Goal: Task Accomplishment & Management: Use online tool/utility

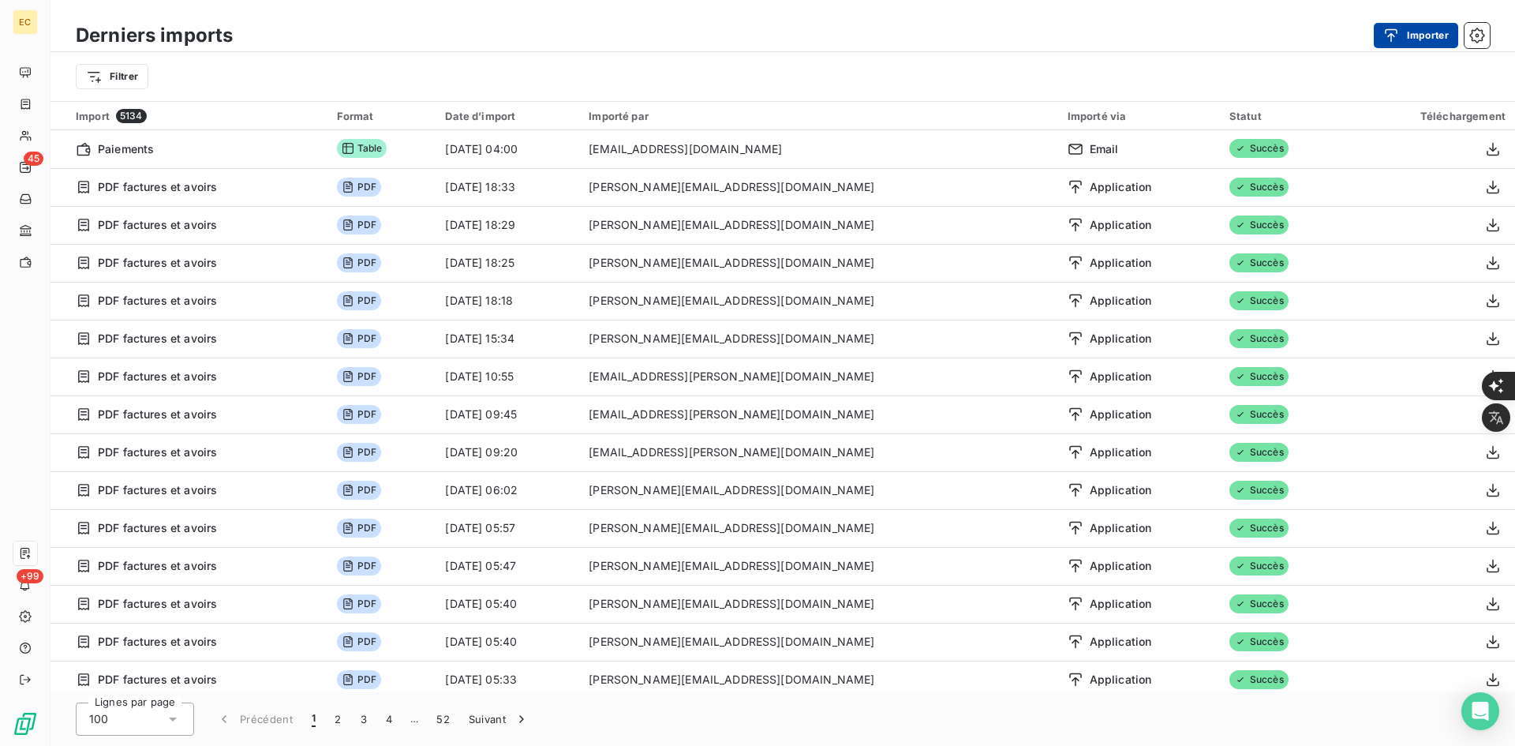
click at [1421, 36] on button "Importer" at bounding box center [1416, 35] width 84 height 25
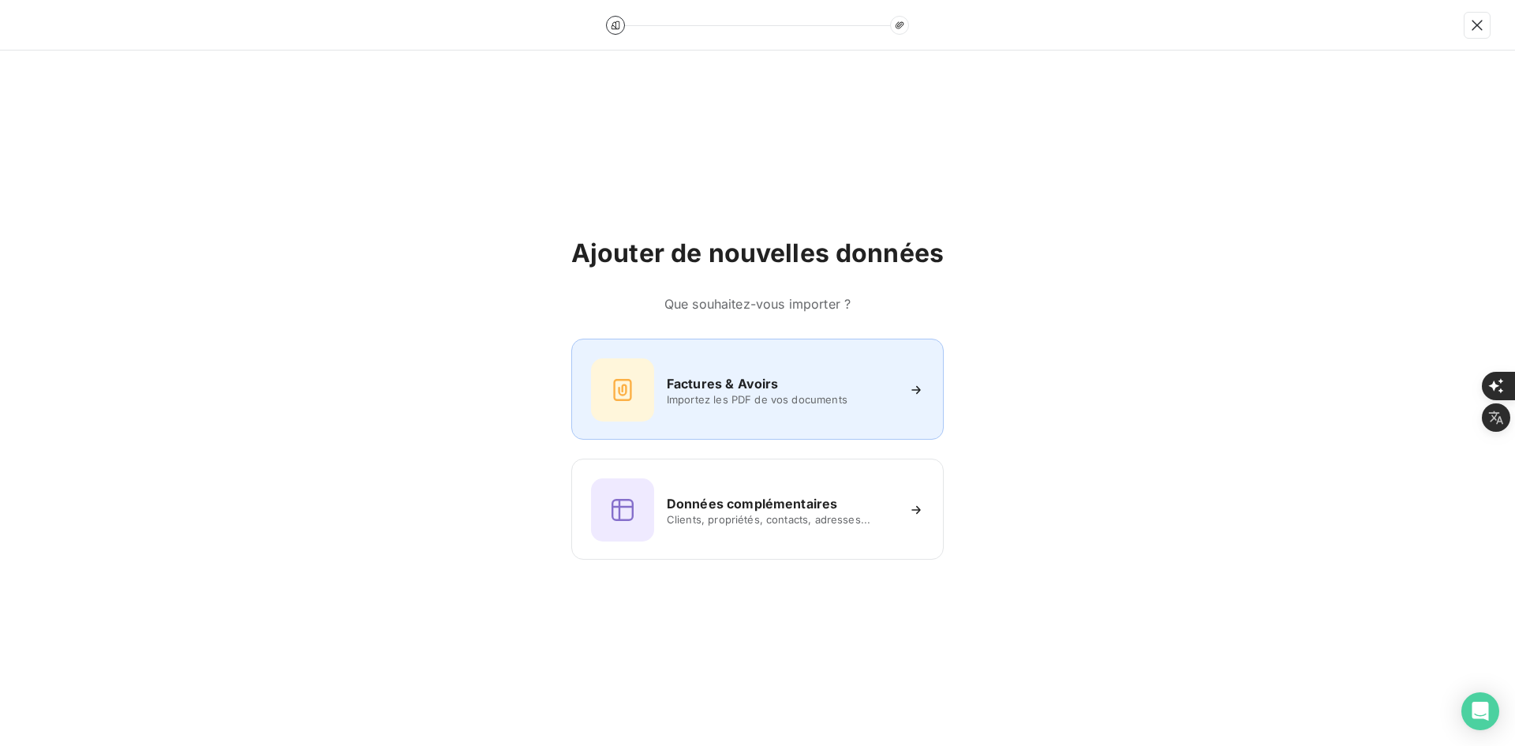
click at [640, 376] on div at bounding box center [622, 389] width 63 height 63
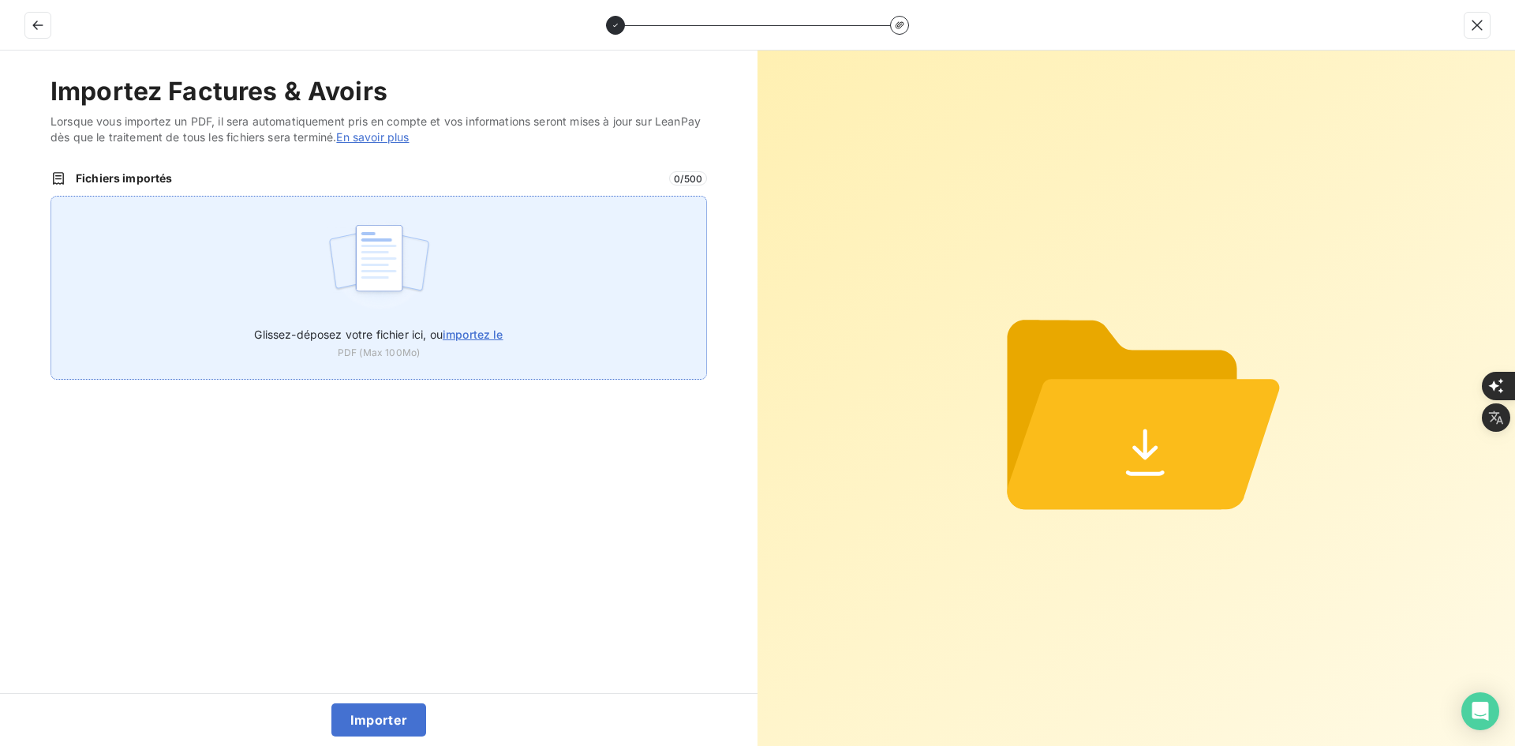
click at [458, 275] on div "Glissez-déposez votre fichier ici, ou importez le PDF (Max 100Mo)" at bounding box center [379, 288] width 657 height 184
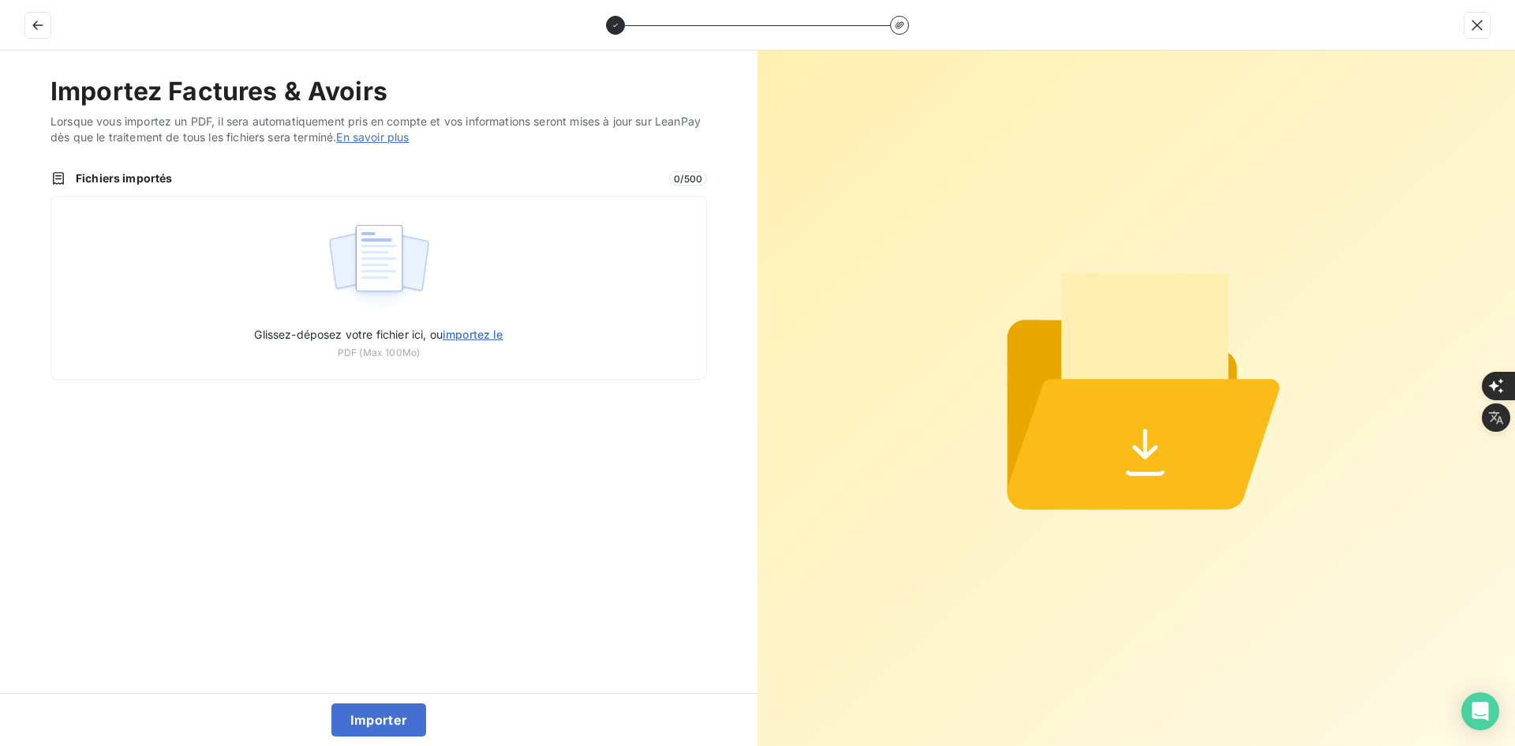
type input "C:\fakepath\FEC-2025-0069.pdf"
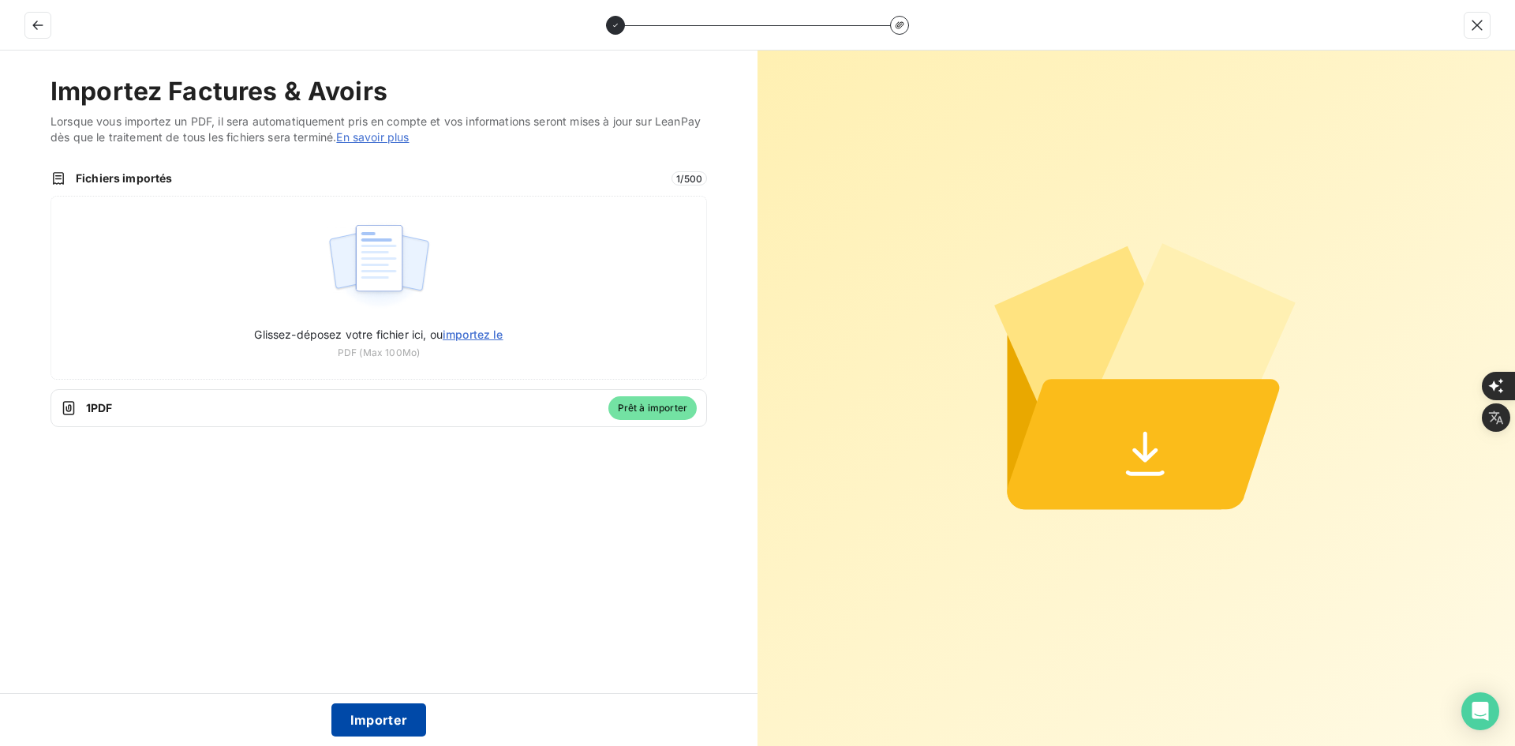
click at [385, 719] on button "Importer" at bounding box center [378, 719] width 95 height 33
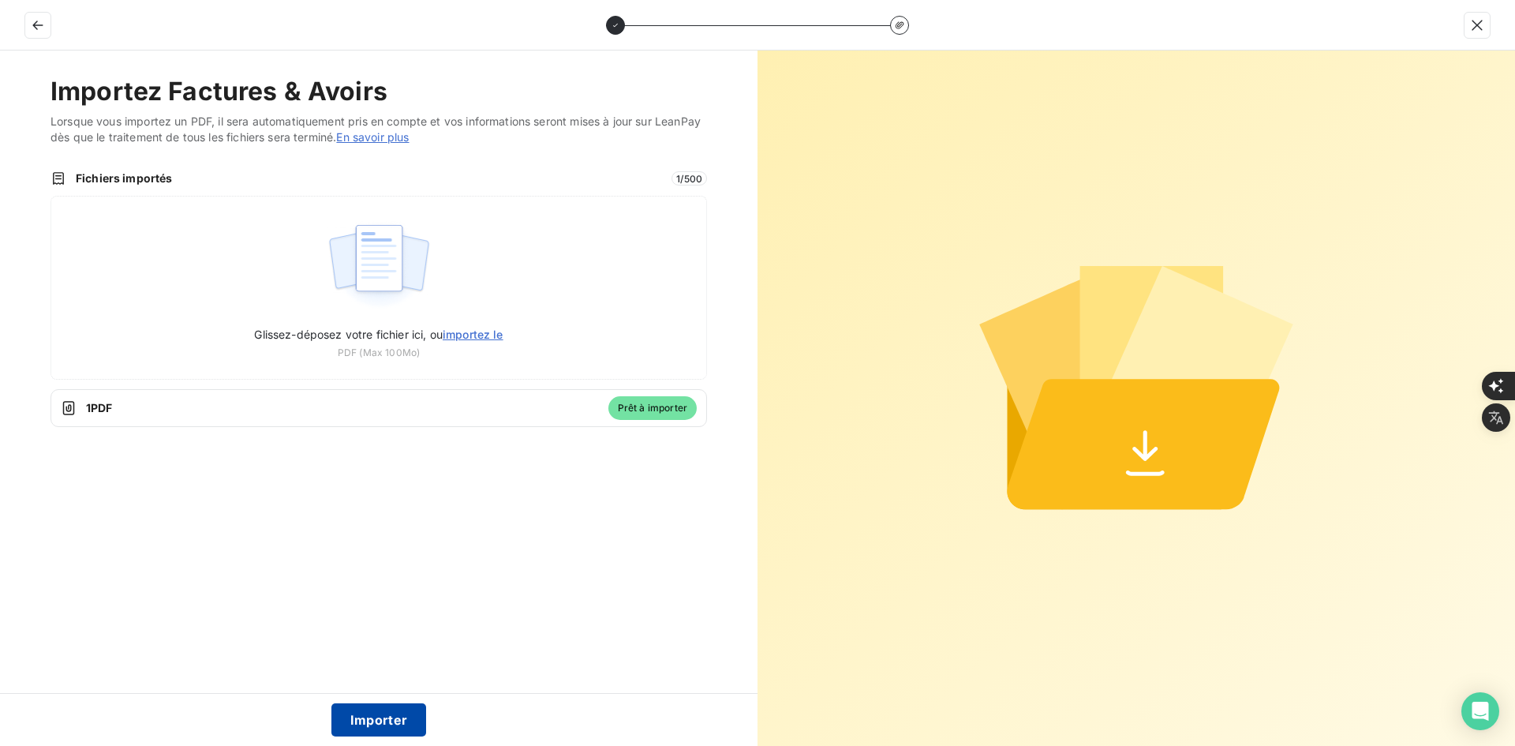
click at [386, 722] on button "Importer" at bounding box center [378, 719] width 95 height 33
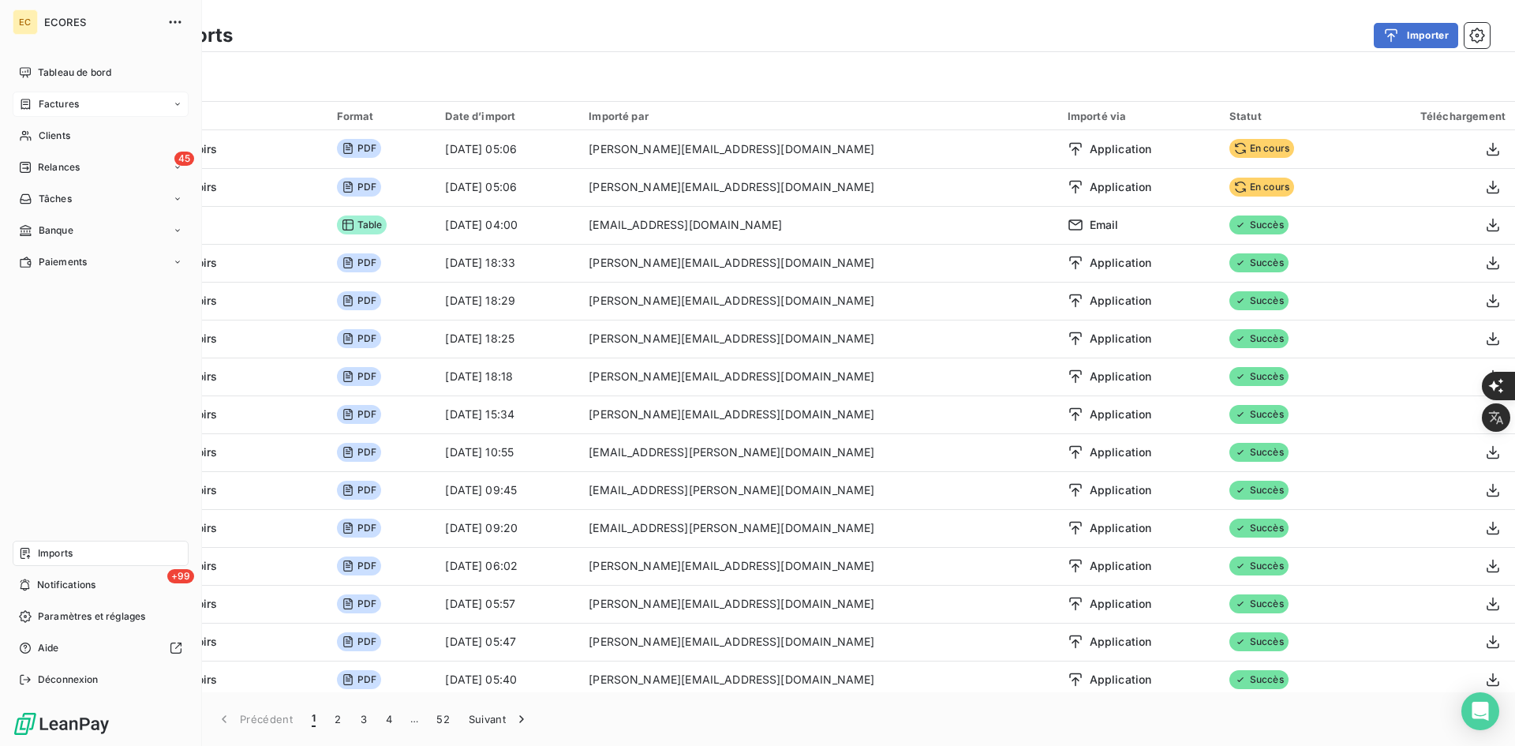
click at [32, 106] on icon at bounding box center [25, 104] width 13 height 13
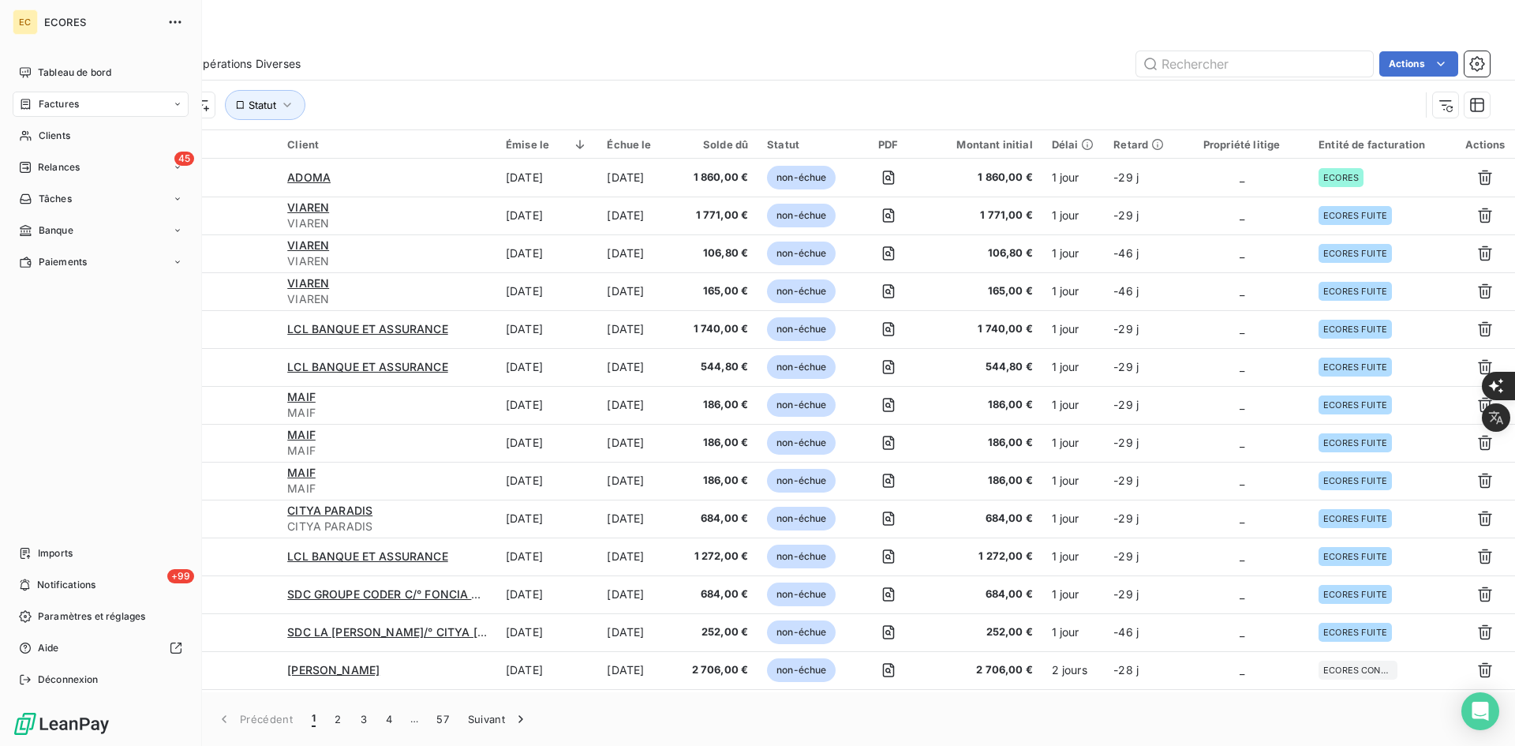
click at [43, 560] on div "Imports" at bounding box center [101, 553] width 176 height 25
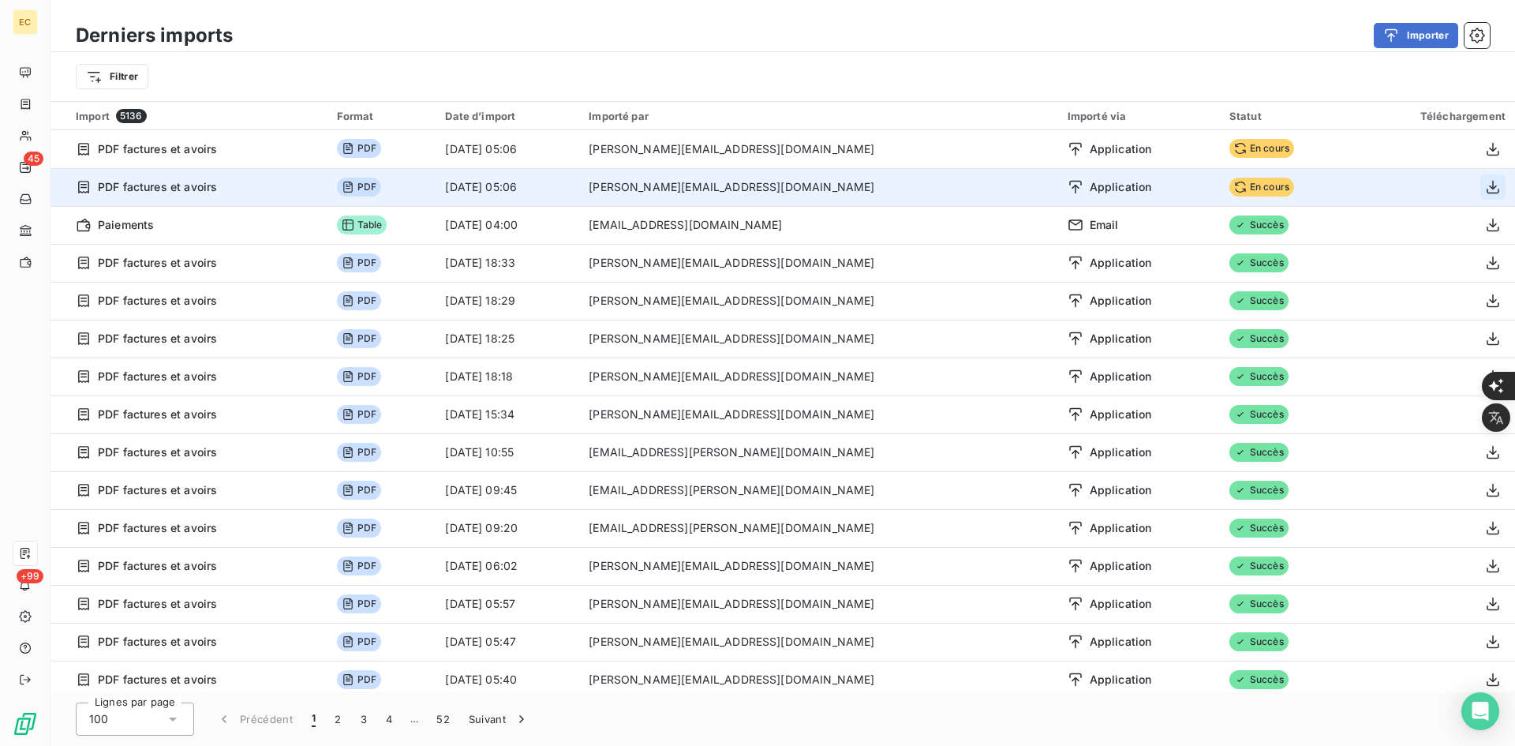
click at [1486, 183] on icon "button" at bounding box center [1493, 187] width 16 height 16
